Goal: Find contact information: Find contact information

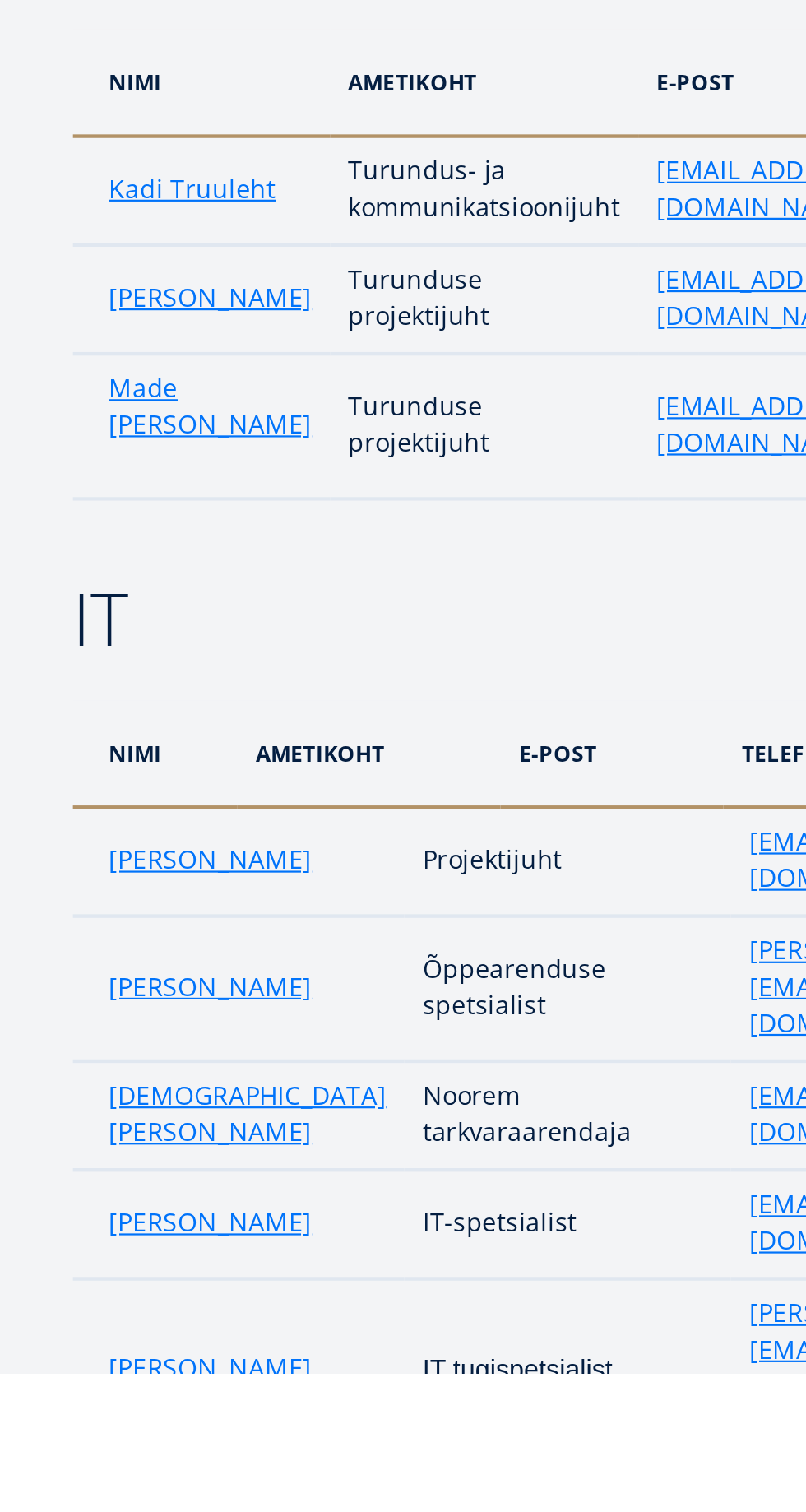
scroll to position [2518, 0]
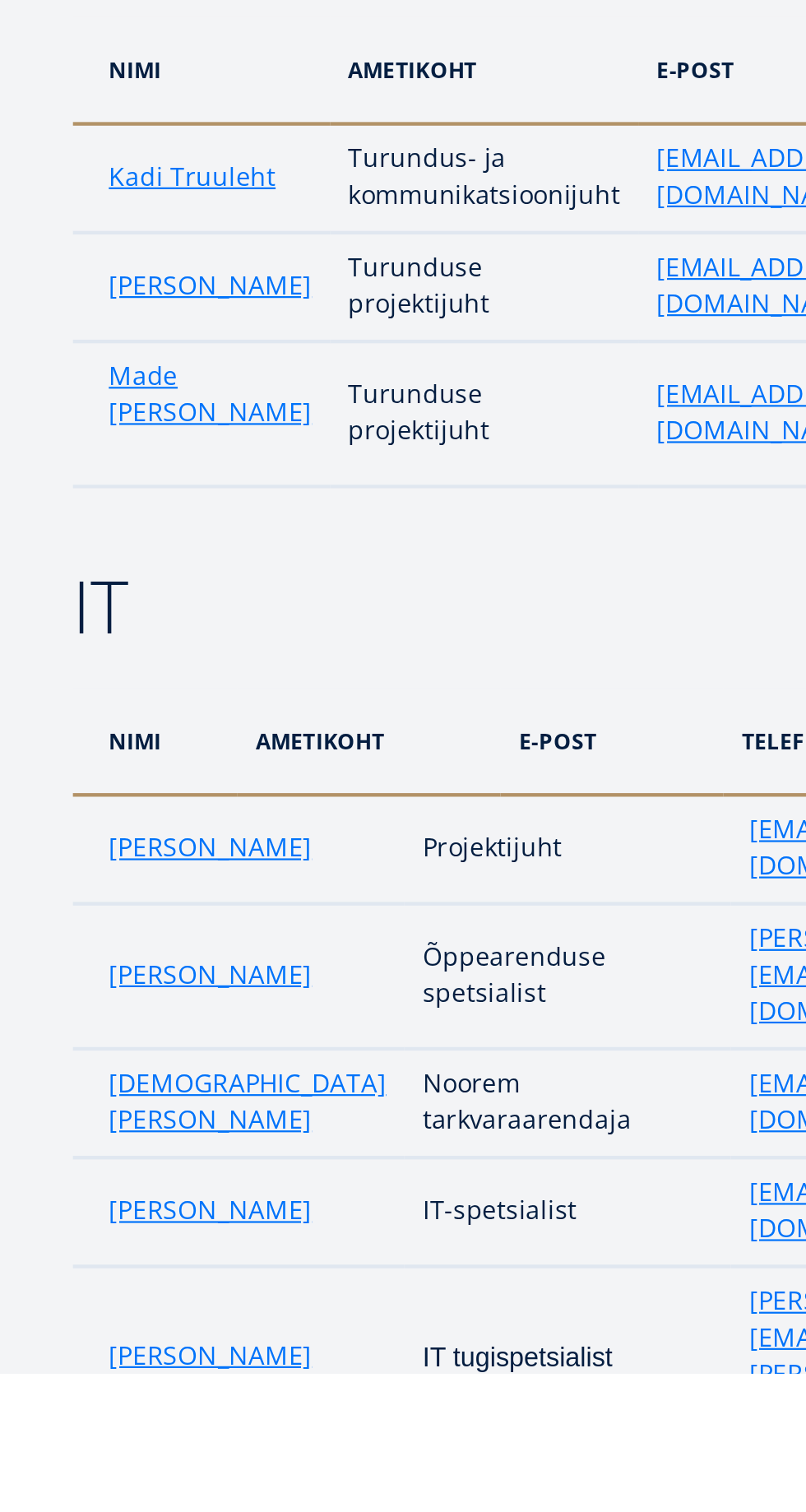
click at [86, 1372] on link "Christian-Enrique Hindremäe" at bounding box center [112, 1388] width 126 height 32
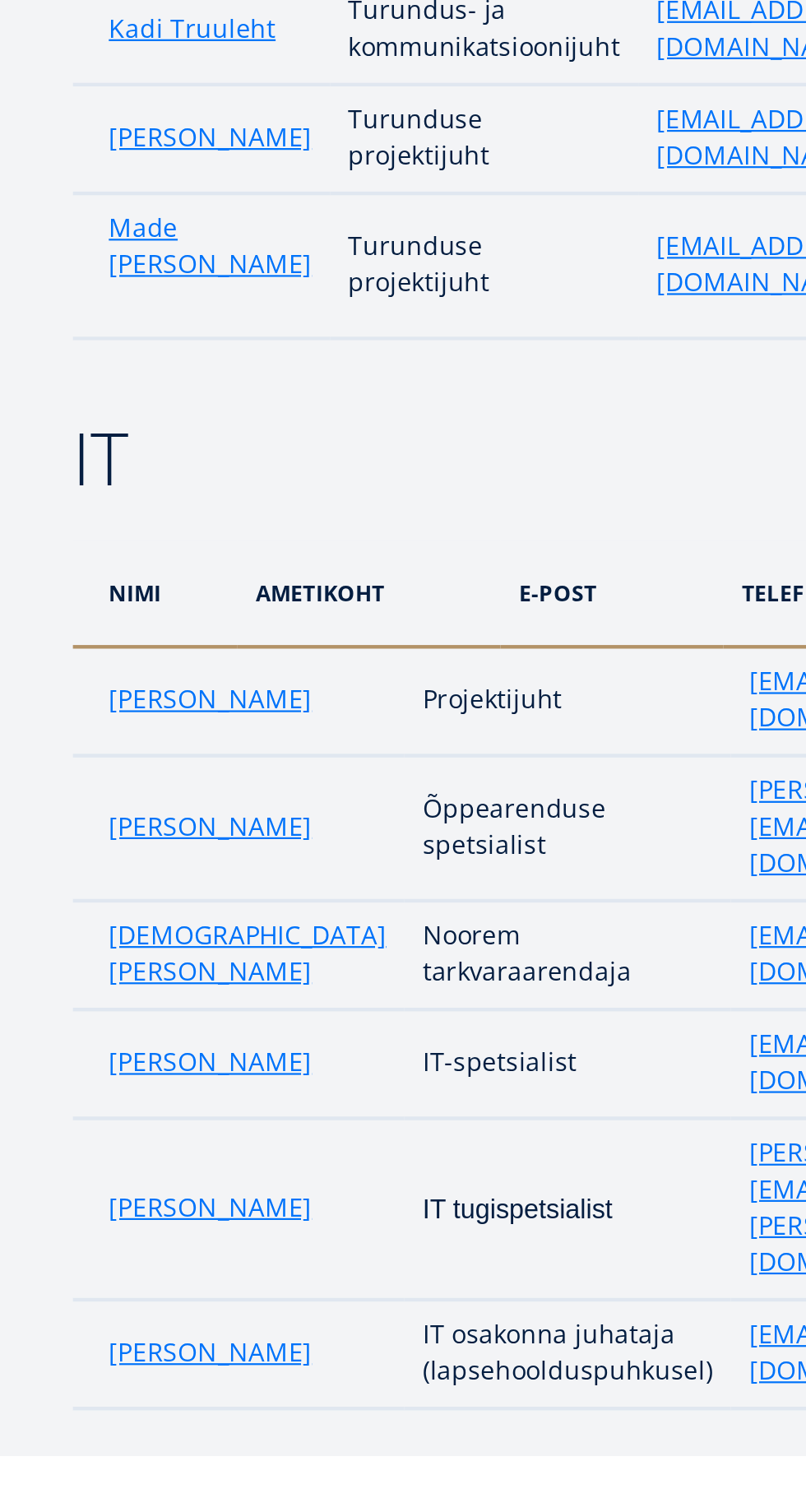
scroll to position [2694, 0]
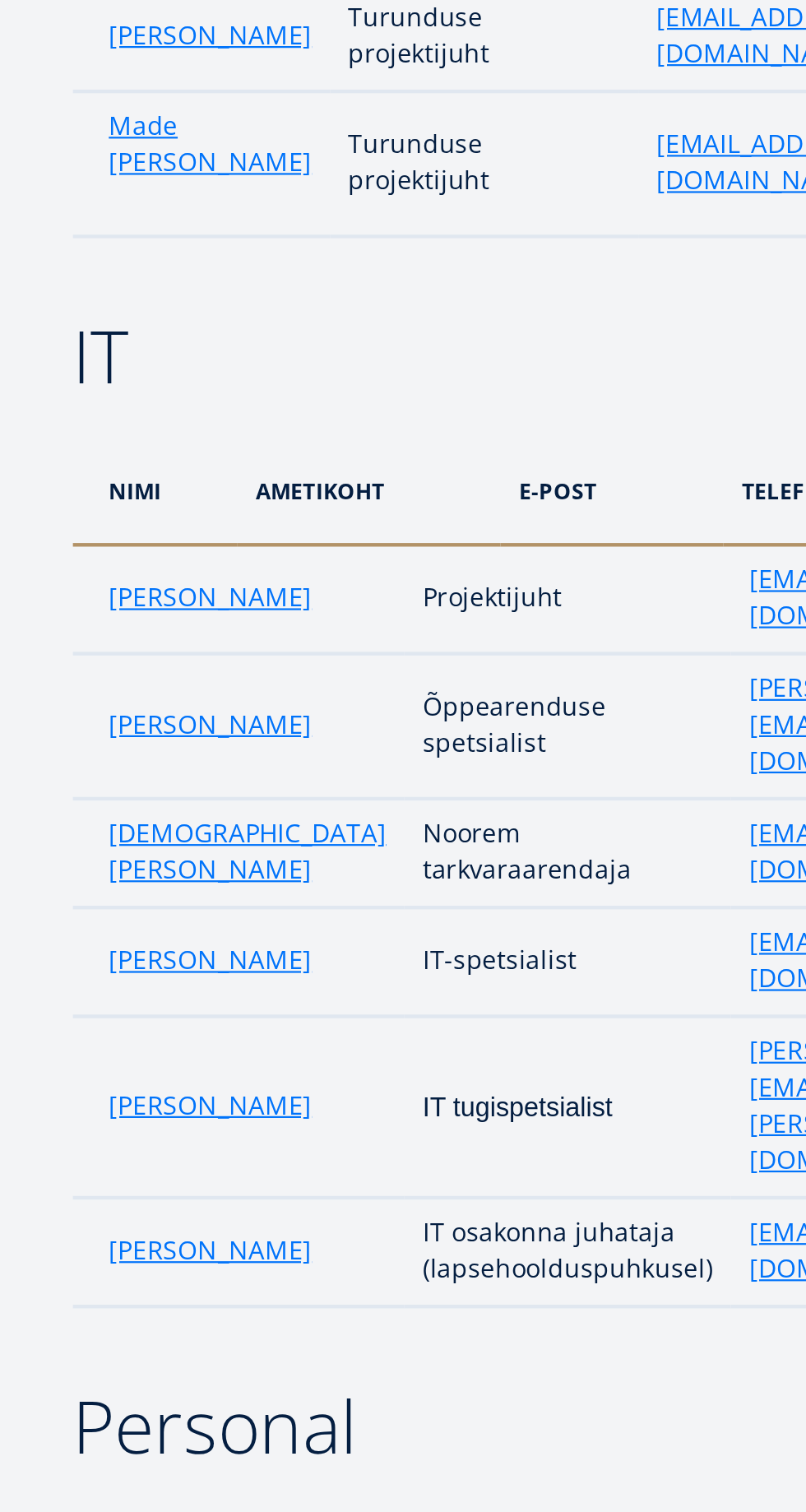
click at [78, 1147] on link "[PERSON_NAME]" at bounding box center [95, 1155] width 93 height 17
click at [71, 1320] on link "Erik Rebane" at bounding box center [95, 1328] width 93 height 17
click at [79, 1196] on link "Christian-Enrique Hindremäe" at bounding box center [112, 1212] width 126 height 32
click at [79, 1386] on link "Mari-Liis Põld" at bounding box center [95, 1394] width 93 height 17
click at [73, 1090] on link "Maris Moorus" at bounding box center [95, 1098] width 93 height 17
